Goal: Task Accomplishment & Management: Complete application form

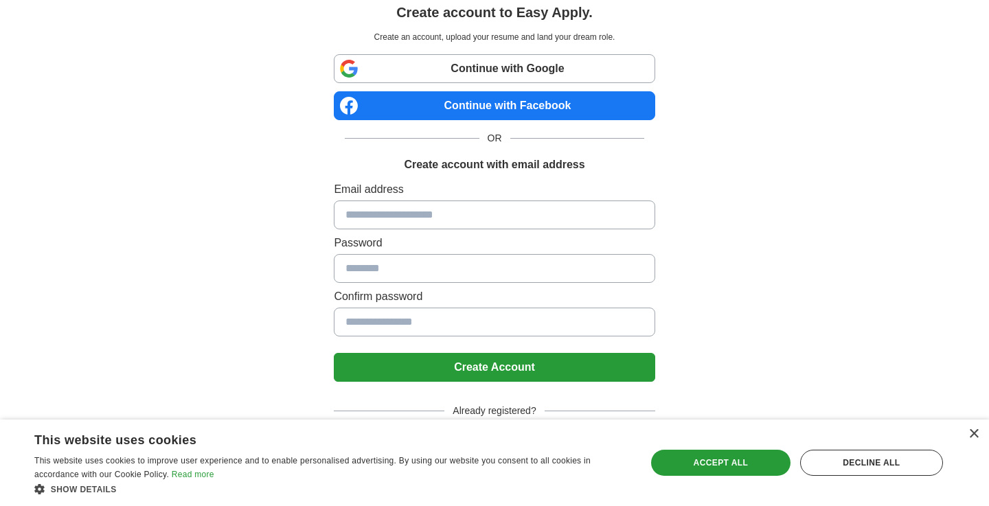
scroll to position [45, 0]
click at [739, 466] on div "Accept all" at bounding box center [720, 463] width 139 height 26
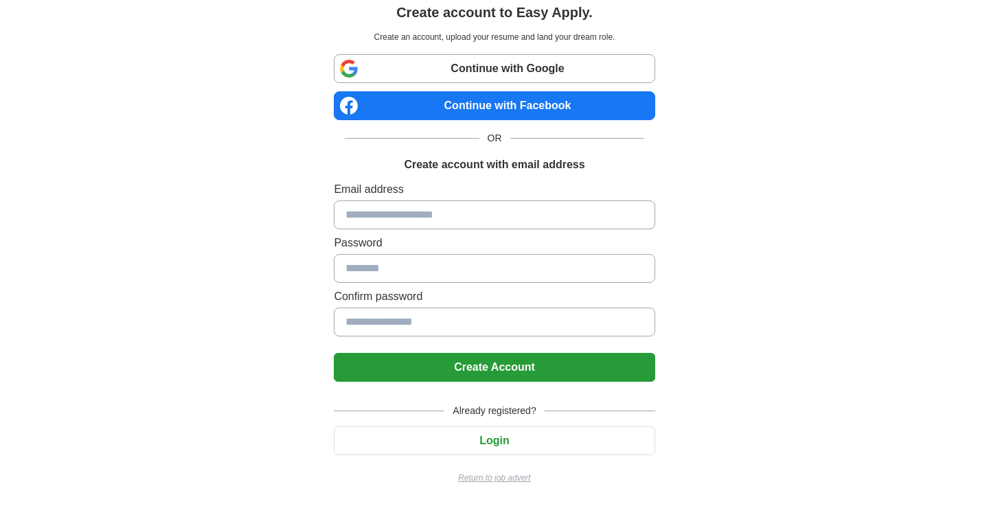
click at [483, 214] on input at bounding box center [494, 214] width 321 height 29
click at [493, 447] on button "Login" at bounding box center [494, 440] width 321 height 29
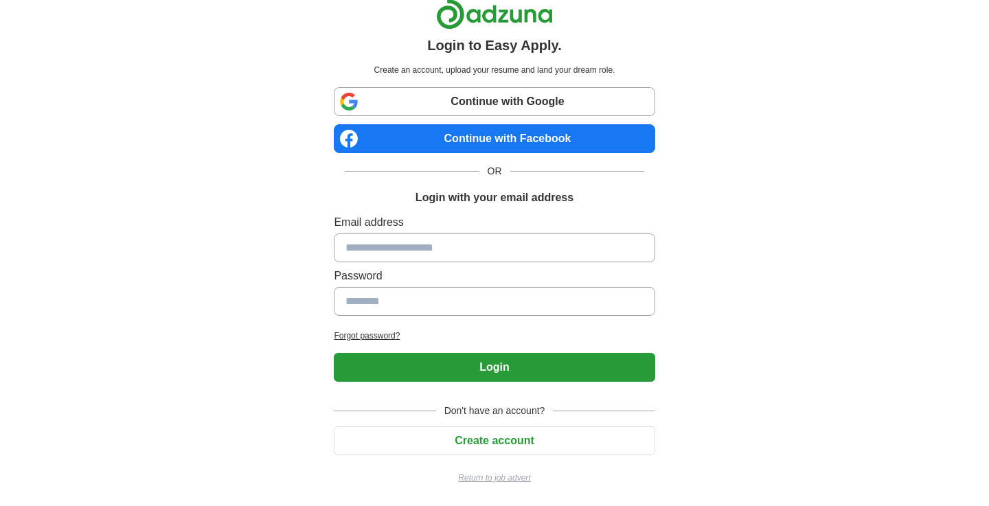
scroll to position [12, 0]
click at [485, 249] on input at bounding box center [494, 247] width 321 height 29
click at [514, 448] on button "Create account" at bounding box center [494, 440] width 321 height 29
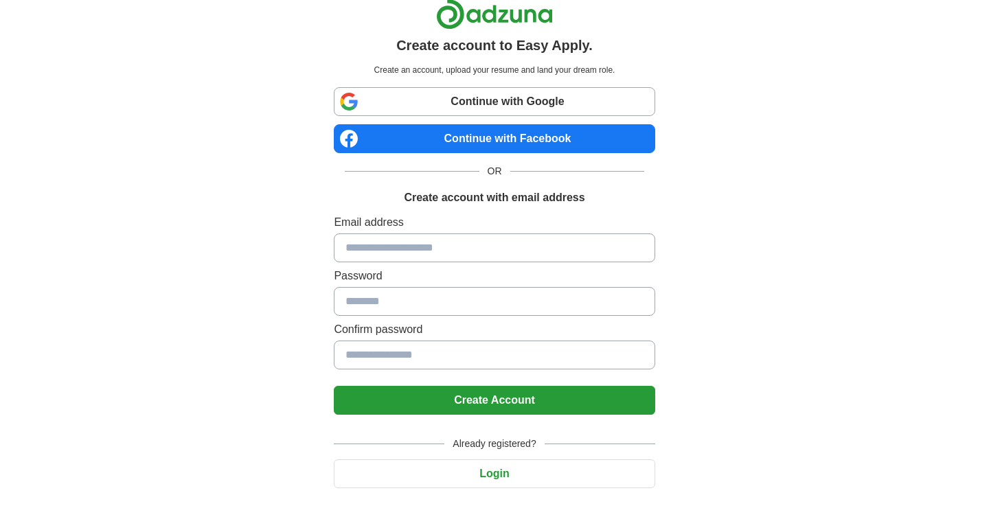
click at [504, 247] on input at bounding box center [494, 247] width 321 height 29
type input "**********"
click at [484, 355] on input at bounding box center [494, 355] width 321 height 29
type input "**********"
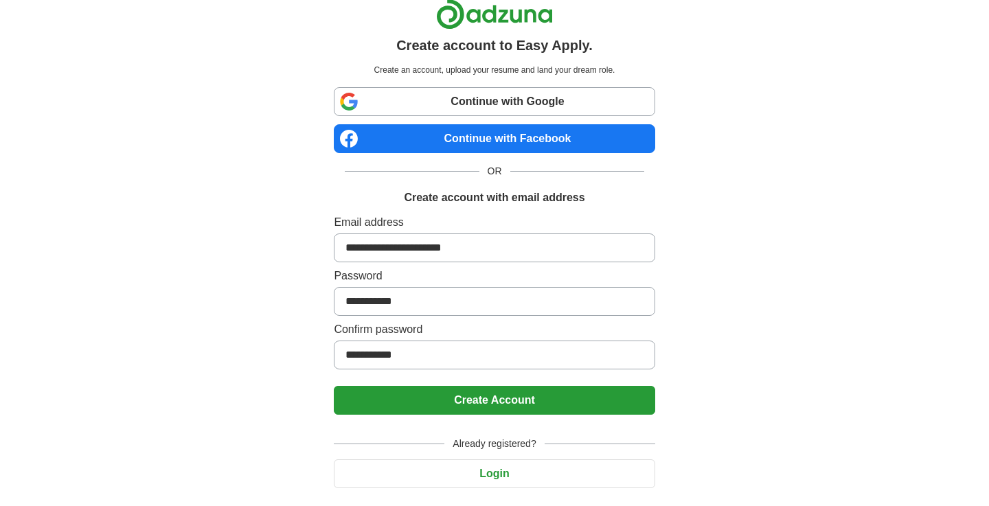
click at [496, 400] on button "Create Account" at bounding box center [494, 400] width 321 height 29
